Goal: Information Seeking & Learning: Learn about a topic

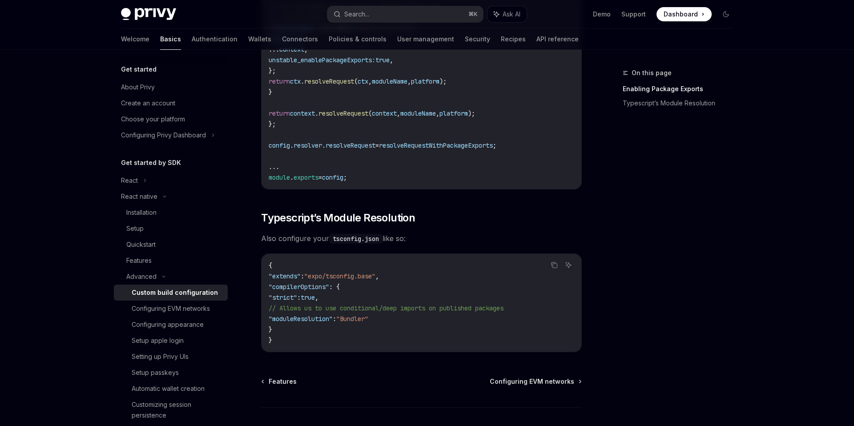
scroll to position [767, 0]
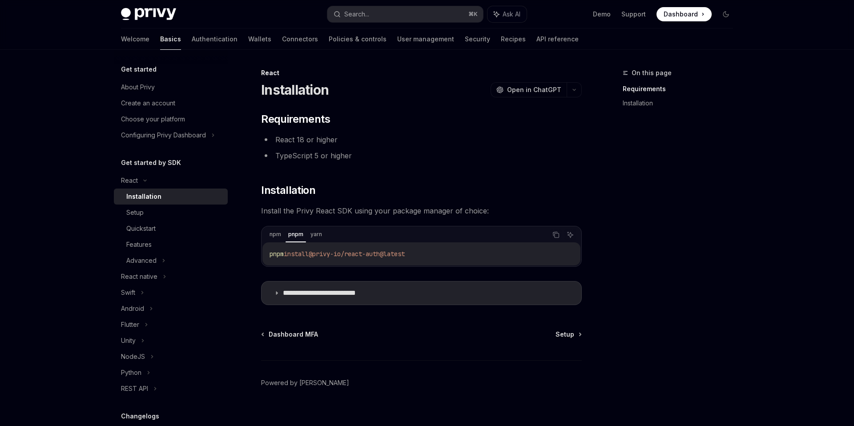
scroll to position [11, 0]
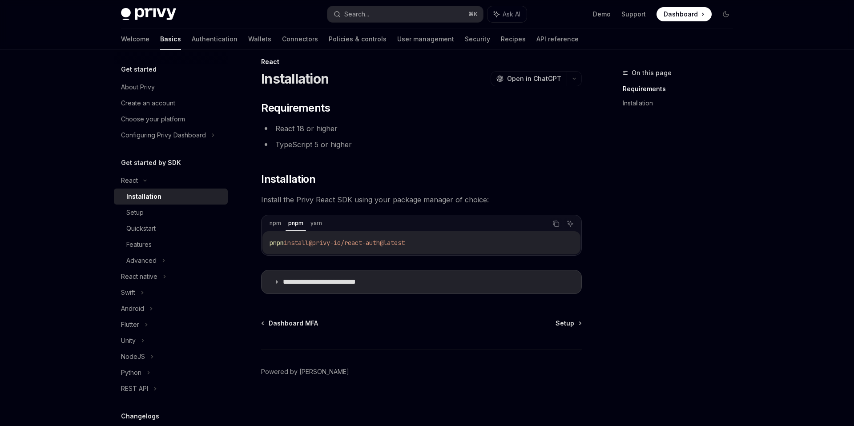
click at [163, 198] on div "Installation" at bounding box center [174, 196] width 96 height 11
click at [145, 214] on div "Setup" at bounding box center [174, 212] width 96 height 11
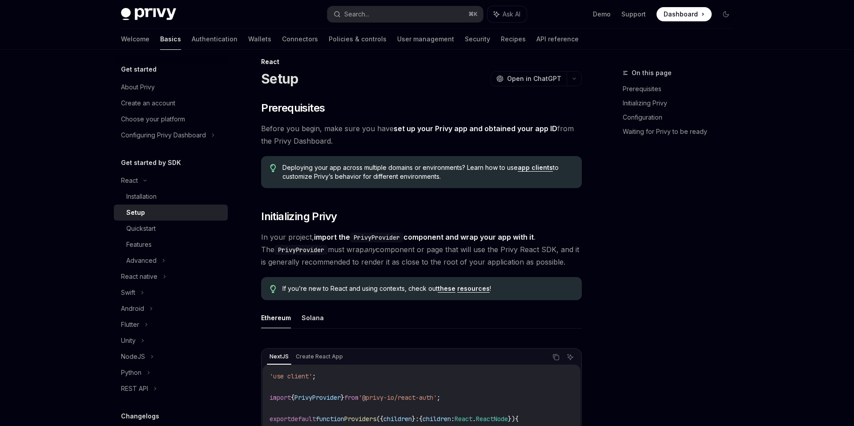
type textarea "*"
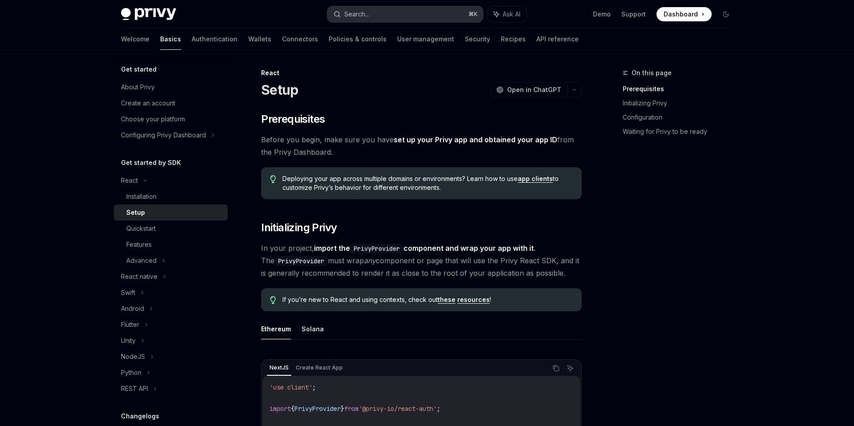
click at [355, 13] on div "Search..." at bounding box center [356, 14] width 25 height 11
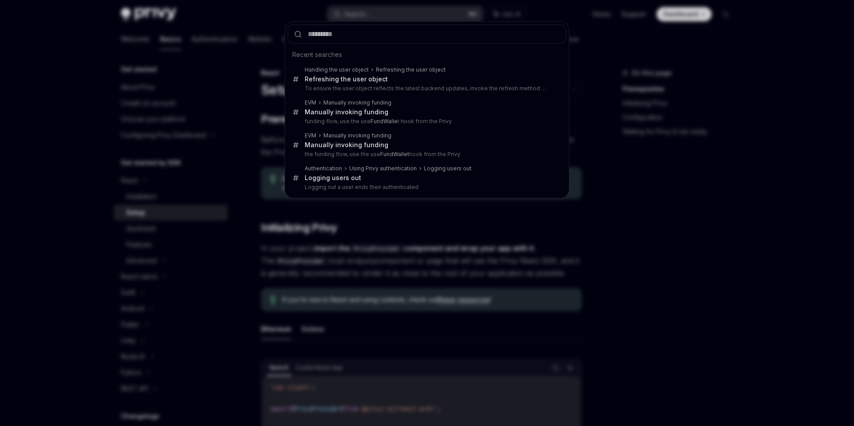
type input "**********"
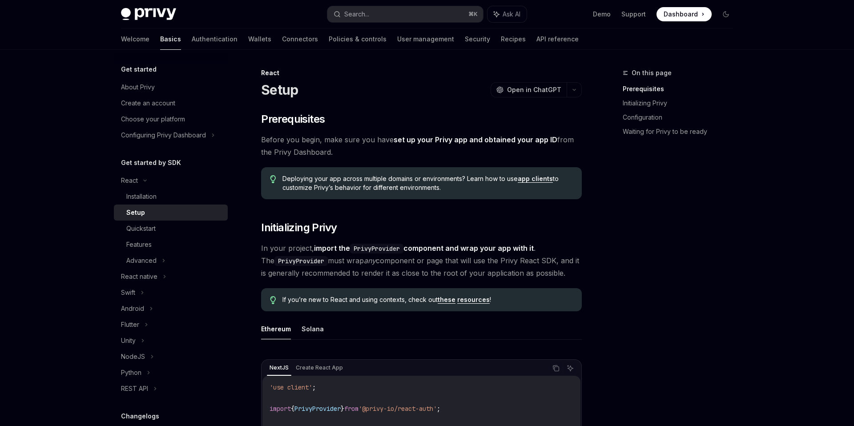
type textarea "*"
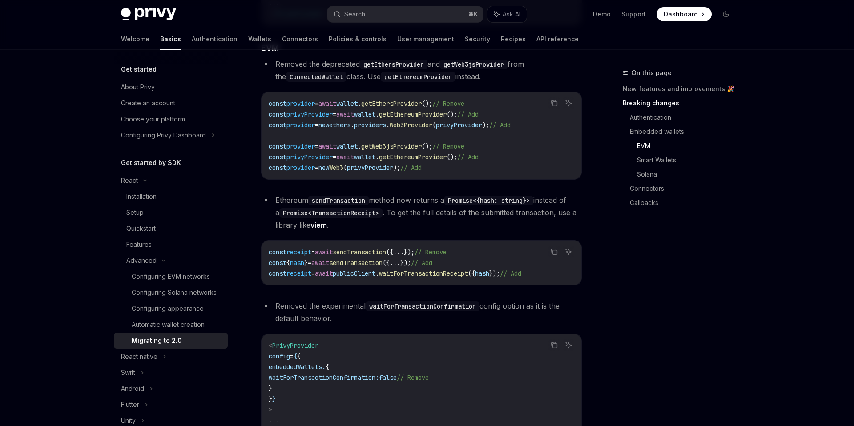
scroll to position [913, 0]
